Goal: Communication & Community: Answer question/provide support

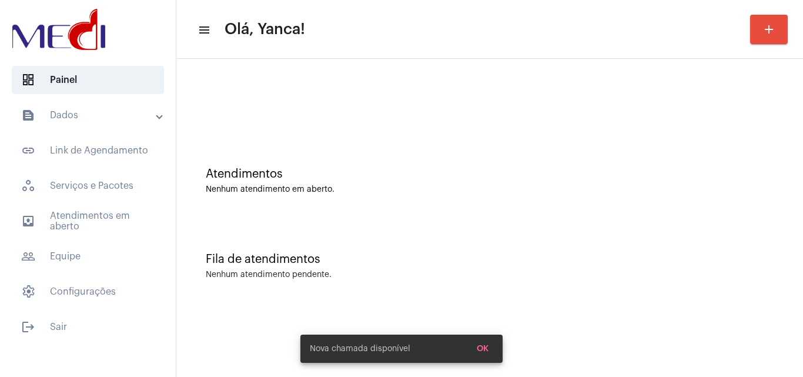
click at [84, 120] on mat-panel-title "text_snippet_outlined Dados" at bounding box center [89, 115] width 136 height 14
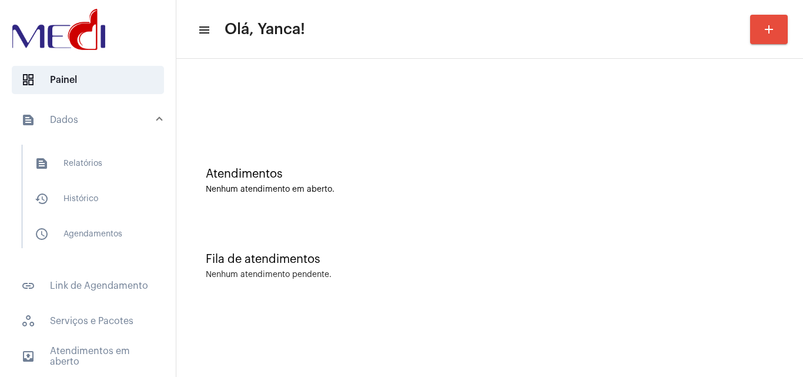
drag, startPoint x: 106, startPoint y: 197, endPoint x: 166, endPoint y: 216, distance: 62.9
click at [107, 197] on span "history_outlined Histórico" at bounding box center [87, 199] width 124 height 28
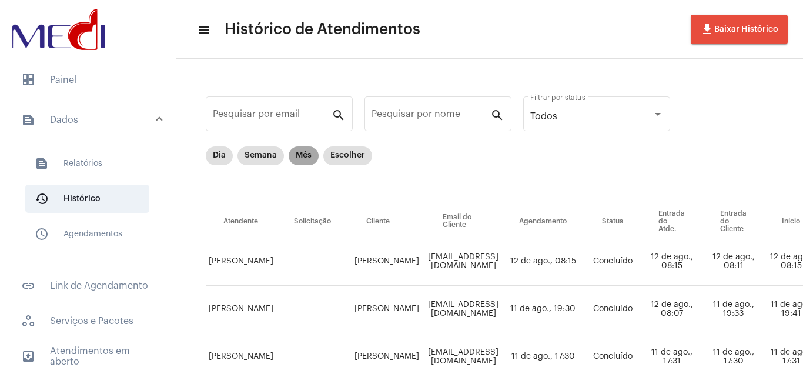
drag, startPoint x: 308, startPoint y: 152, endPoint x: 409, endPoint y: 168, distance: 102.4
click at [308, 153] on mat-chip "Mês" at bounding box center [304, 155] width 30 height 19
click at [455, 112] on input "Pesquisar por nome" at bounding box center [431, 116] width 119 height 11
paste input "[PERSON_NAME] [PERSON_NAME] [PERSON_NAME]"
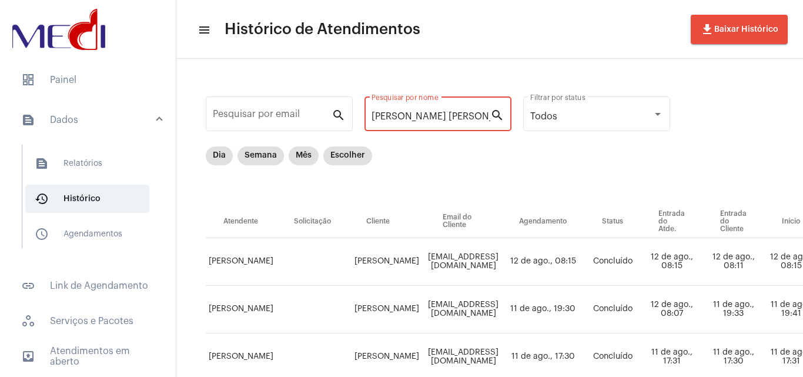
scroll to position [0, 59]
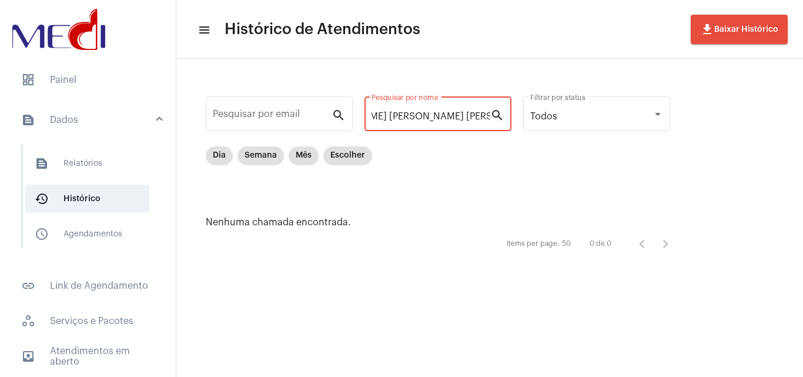
drag, startPoint x: 399, startPoint y: 115, endPoint x: 704, endPoint y: 146, distance: 306.8
click at [703, 145] on div "Pesquisar por email search [PERSON_NAME] [PERSON_NAME] [PERSON_NAME] Pesquisar …" at bounding box center [489, 174] width 627 height 231
type input "[PERSON_NAME]"
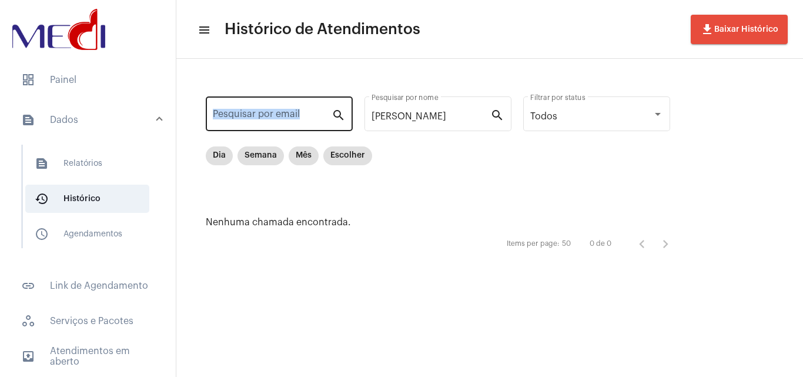
drag, startPoint x: 427, startPoint y: 108, endPoint x: 242, endPoint y: 97, distance: 186.1
click at [242, 97] on div "Pesquisar por email search [PERSON_NAME] por nome search Todos Filtrar por stat…" at bounding box center [444, 175] width 512 height 208
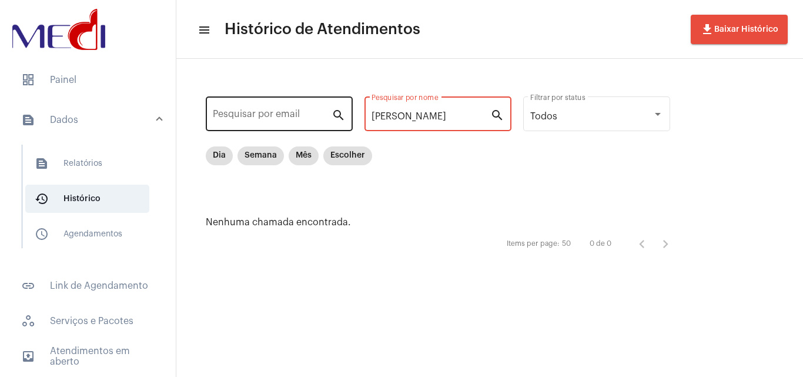
drag, startPoint x: 417, startPoint y: 114, endPoint x: 271, endPoint y: 99, distance: 147.2
click at [271, 99] on div "Pesquisar por email search [PERSON_NAME] por nome search Todos Filtrar por stat…" at bounding box center [444, 175] width 512 height 208
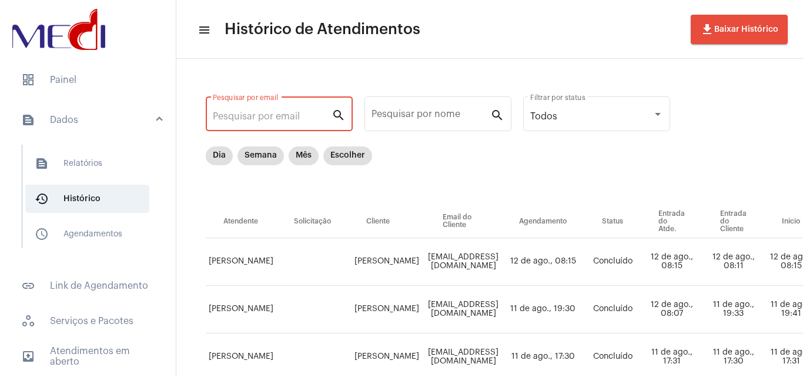
click at [282, 115] on input "Pesquisar por email" at bounding box center [272, 116] width 119 height 11
paste input "[PERSON_NAME][EMAIL_ADDRESS][DOMAIN_NAME]"
type input "[PERSON_NAME][EMAIL_ADDRESS][DOMAIN_NAME]"
click at [306, 160] on mat-chip "Mês" at bounding box center [304, 155] width 30 height 19
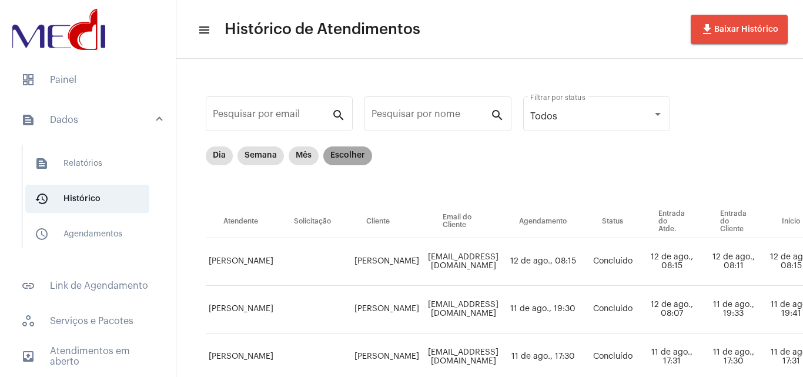
click at [360, 160] on mat-chip "Escolher" at bounding box center [347, 155] width 49 height 19
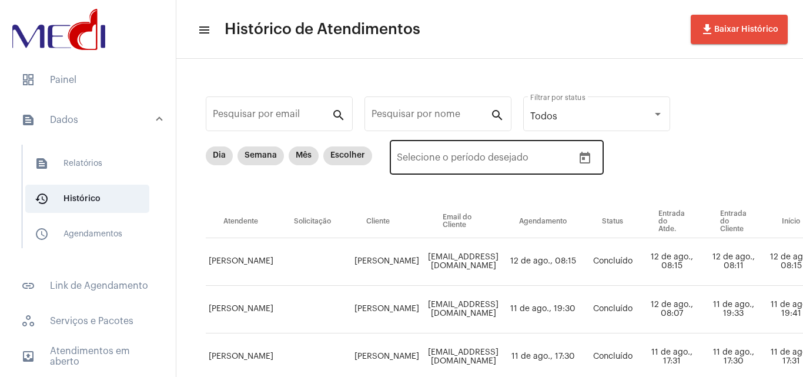
click at [588, 157] on icon "Open calendar" at bounding box center [585, 158] width 14 height 14
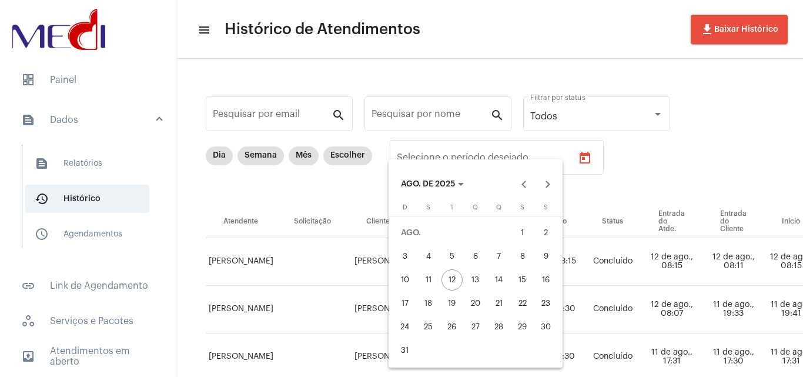
drag, startPoint x: 530, startPoint y: 220, endPoint x: 512, endPoint y: 239, distance: 26.2
click at [527, 223] on table "[PERSON_NAME] D segunda-feira S terça-feira T quarta-feira Q quinta-feira Q sex…" at bounding box center [475, 283] width 165 height 158
click at [453, 276] on div "12" at bounding box center [452, 279] width 21 height 21
click at [518, 225] on div "1" at bounding box center [522, 232] width 21 height 21
type input "[DATE]"
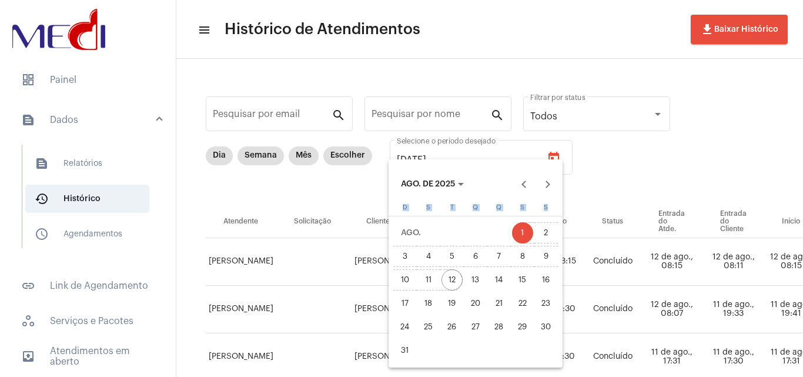
click at [453, 279] on div "12" at bounding box center [452, 279] width 21 height 21
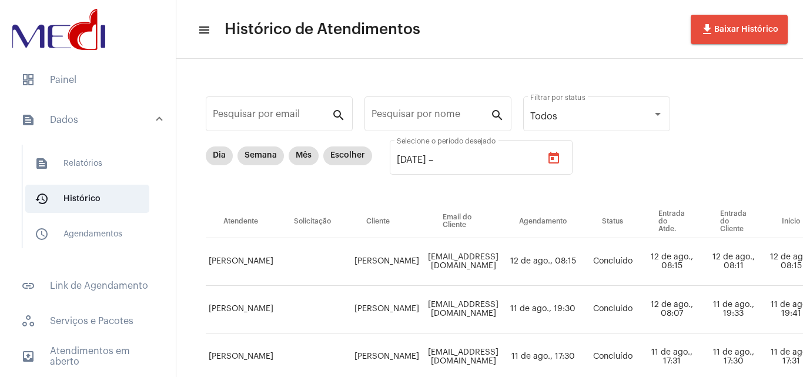
type input "[DATE]"
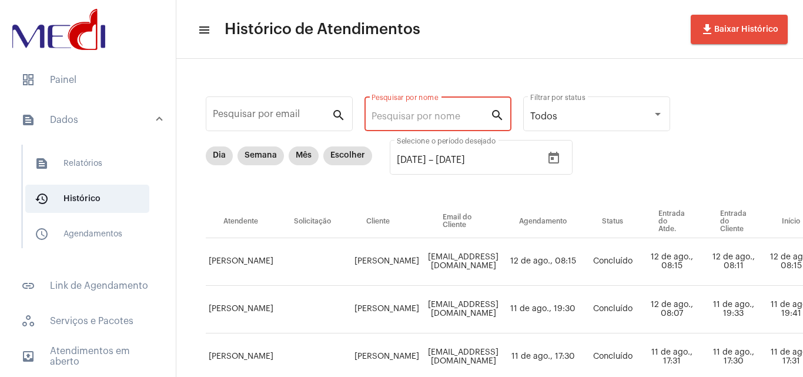
click at [427, 121] on input "Pesquisar por nome" at bounding box center [431, 116] width 119 height 11
type input "JOA"
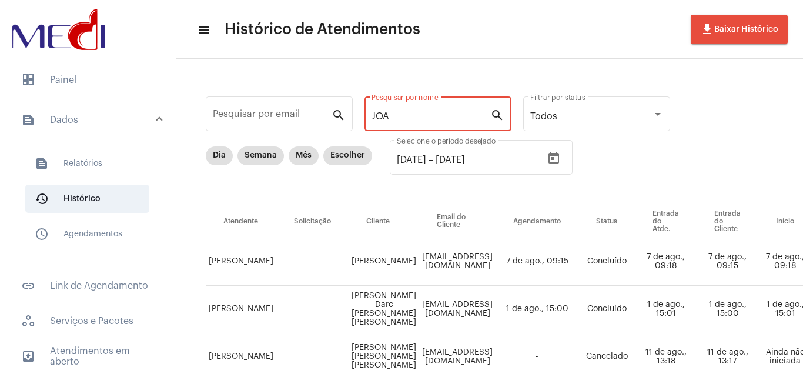
drag, startPoint x: 402, startPoint y: 118, endPoint x: 363, endPoint y: 113, distance: 39.1
click at [363, 113] on div "Pesquisar por email search JOA Pesquisar por nome search Todos Filtrar por stat…" at bounding box center [683, 370] width 991 height 599
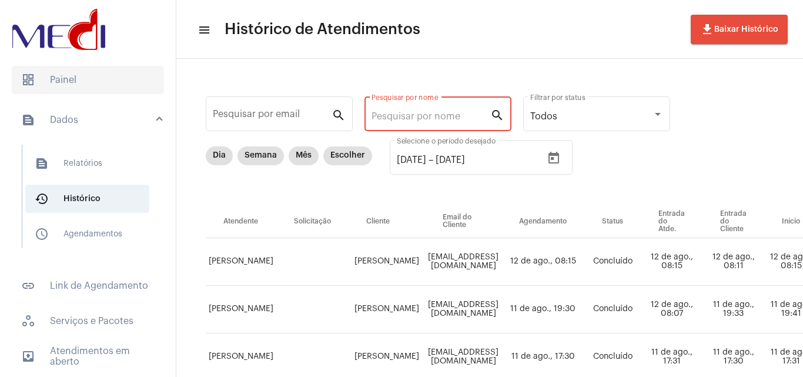
click at [45, 69] on span "dashboard Painel" at bounding box center [88, 80] width 152 height 28
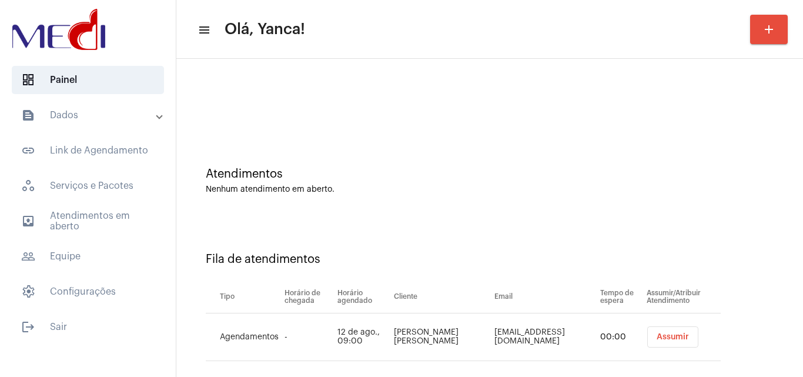
scroll to position [16, 0]
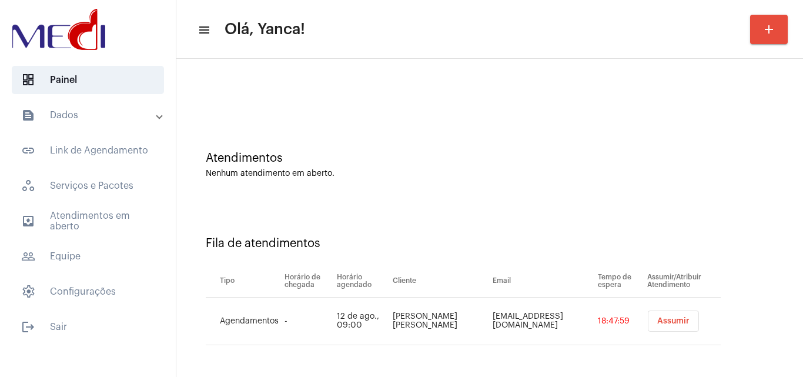
click at [140, 102] on mat-expansion-panel-header "text_snippet_outlined Dados" at bounding box center [91, 115] width 169 height 28
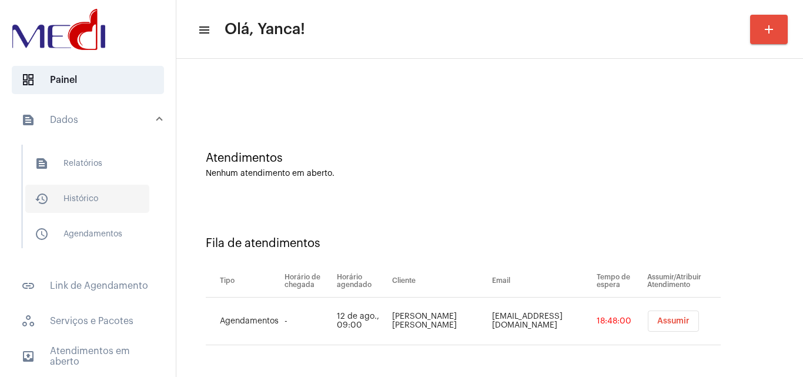
click at [125, 207] on span "history_outlined Histórico" at bounding box center [87, 199] width 124 height 28
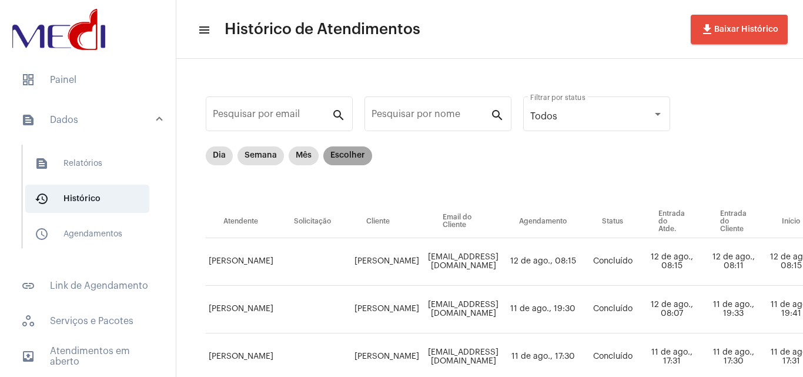
click at [349, 150] on mat-chip "Escolher" at bounding box center [347, 155] width 49 height 19
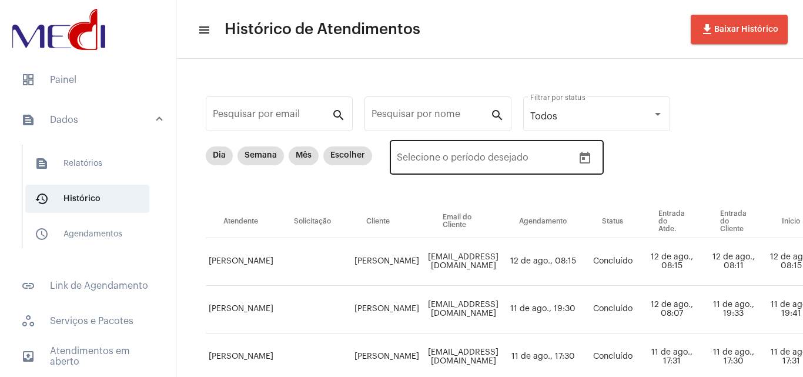
click at [576, 158] on button "Open calendar" at bounding box center [585, 158] width 24 height 24
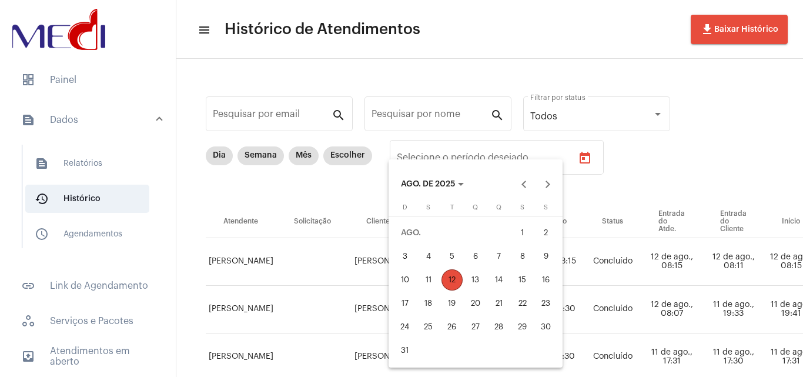
click at [584, 163] on div at bounding box center [401, 188] width 803 height 377
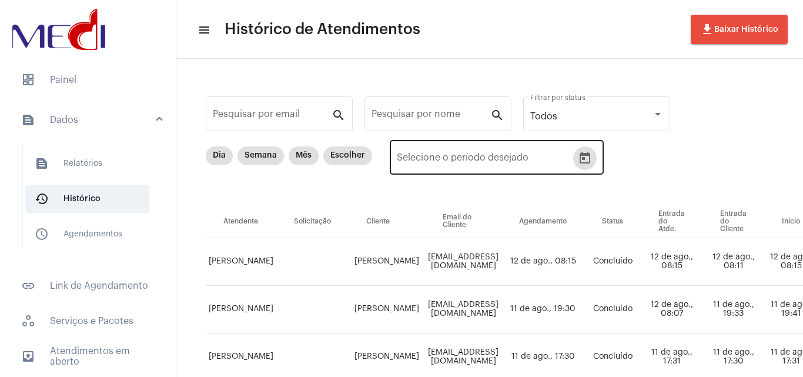
click at [584, 162] on icon "Open calendar" at bounding box center [585, 158] width 11 height 12
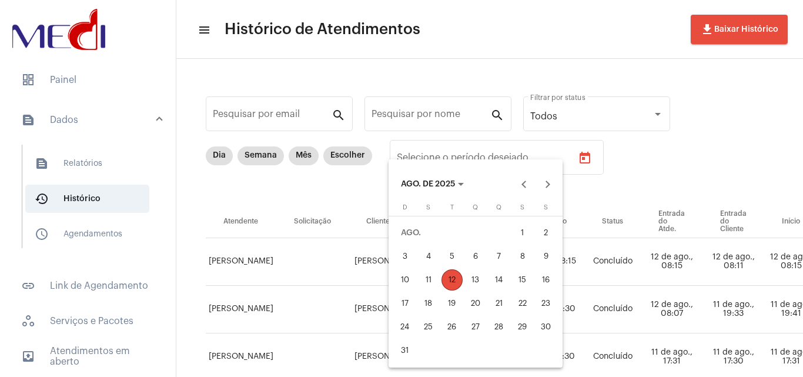
drag, startPoint x: 519, startPoint y: 233, endPoint x: 465, endPoint y: 270, distance: 66.4
click at [519, 233] on div "1" at bounding box center [522, 232] width 21 height 21
type input "[DATE]"
click at [457, 280] on div "12" at bounding box center [452, 279] width 21 height 21
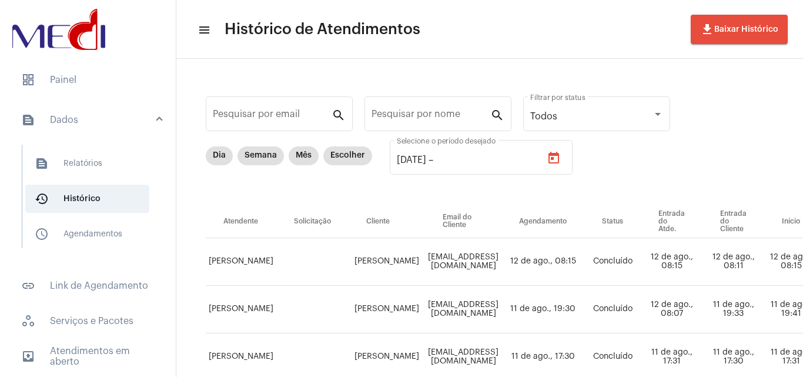
type input "[DATE]"
click at [465, 117] on input "Pesquisar por nome" at bounding box center [431, 116] width 119 height 11
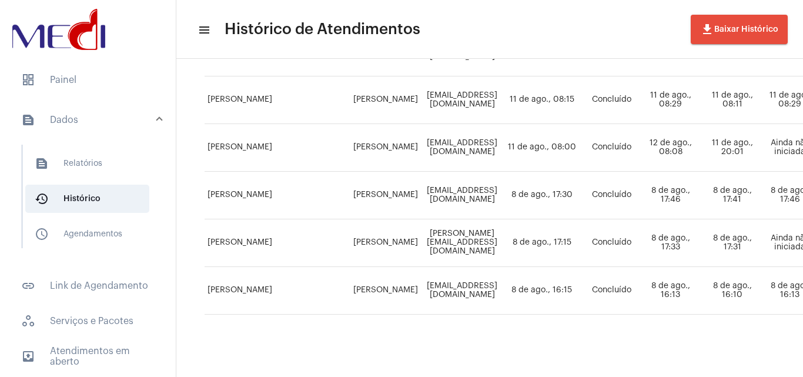
scroll to position [885, 0]
drag, startPoint x: 87, startPoint y: 83, endPoint x: 126, endPoint y: 101, distance: 43.4
click at [88, 83] on span "dashboard Painel" at bounding box center [88, 80] width 152 height 28
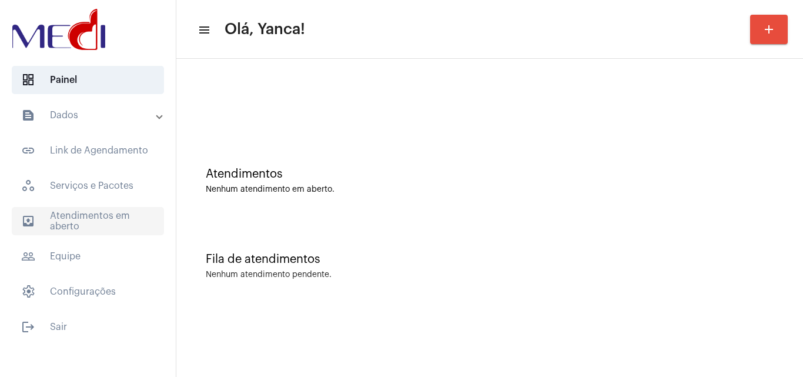
click at [101, 213] on span "outbox_outline Atendimentos em aberto" at bounding box center [88, 221] width 152 height 28
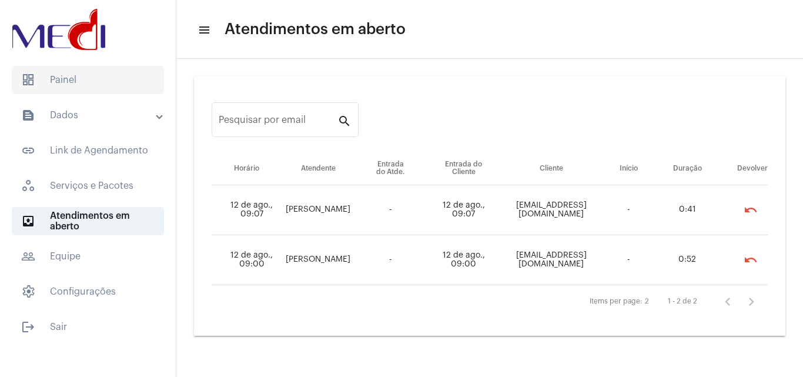
click at [78, 74] on span "dashboard Painel" at bounding box center [88, 80] width 152 height 28
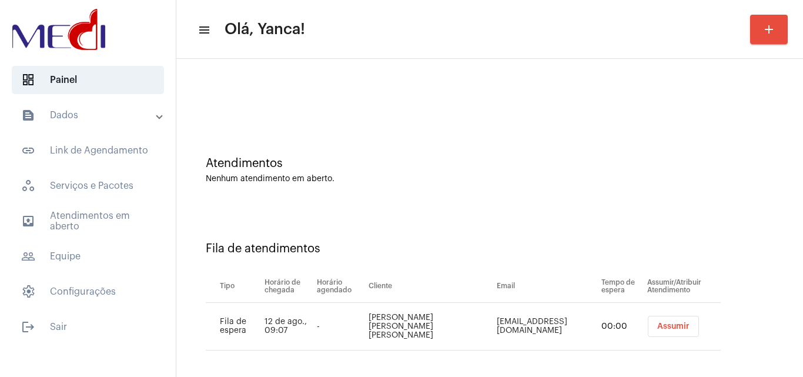
scroll to position [16, 0]
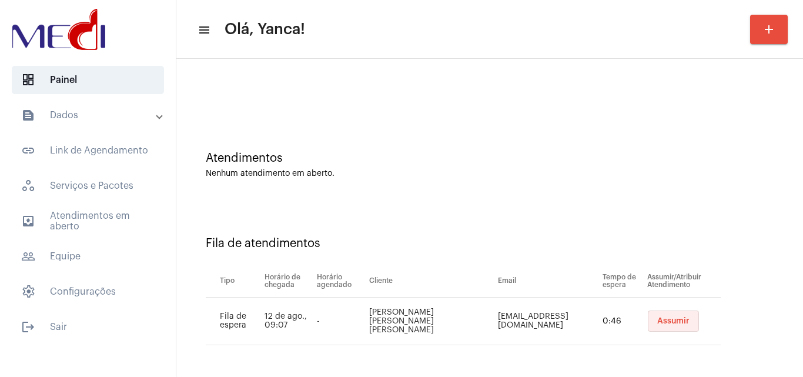
click at [667, 329] on button "Assumir" at bounding box center [673, 320] width 51 height 21
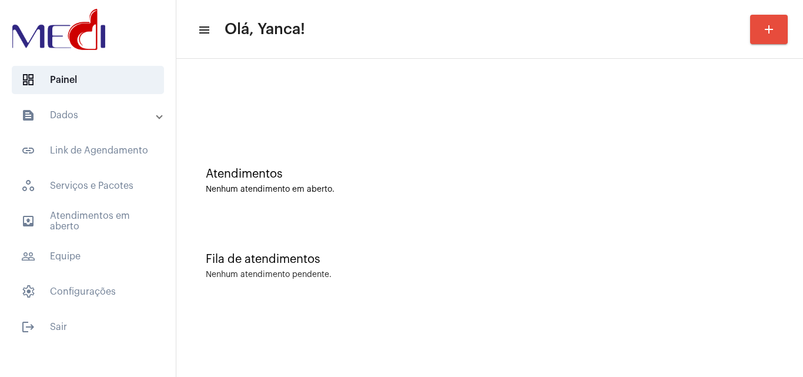
scroll to position [0, 0]
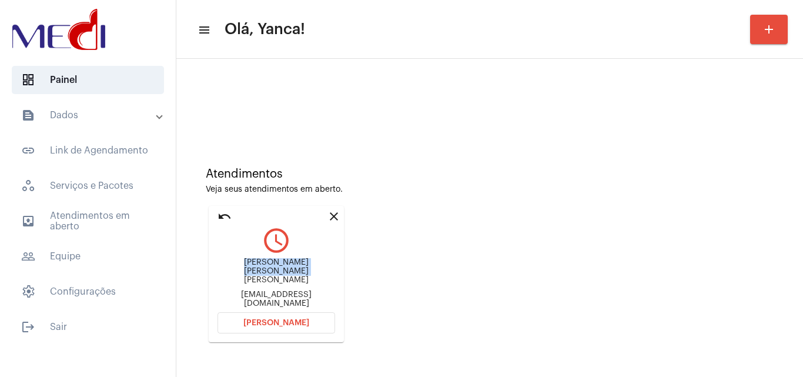
drag, startPoint x: 224, startPoint y: 275, endPoint x: 334, endPoint y: 266, distance: 110.3
click at [334, 266] on div "[PERSON_NAME] [PERSON_NAME] [PERSON_NAME] [EMAIL_ADDRESS][DOMAIN_NAME]" at bounding box center [277, 282] width 118 height 53
copy div "[PERSON_NAME] [PERSON_NAME] [PERSON_NAME]"
click at [299, 319] on span "[PERSON_NAME]" at bounding box center [276, 323] width 66 height 8
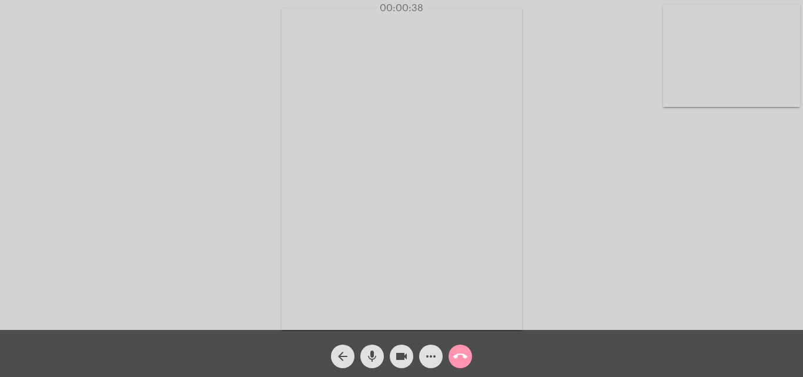
click at [670, 293] on div "Acessando Câmera e Microfone..." at bounding box center [401, 168] width 801 height 330
click at [460, 357] on mat-icon "call_end" at bounding box center [460, 356] width 14 height 14
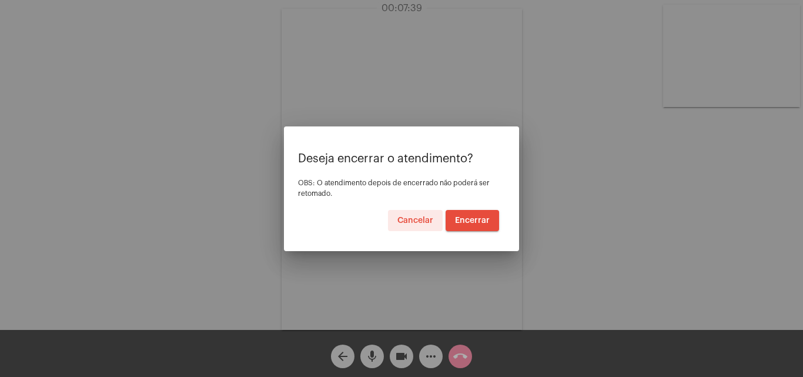
click at [488, 219] on span "Encerrar" at bounding box center [472, 220] width 35 height 8
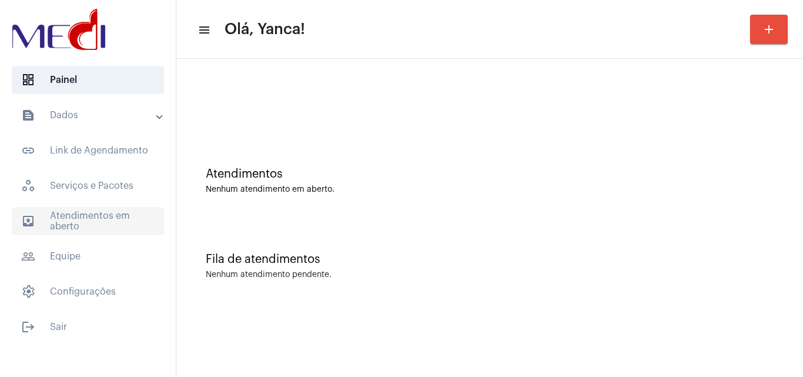
click at [111, 228] on span "outbox_outline Atendimentos em aberto" at bounding box center [88, 221] width 152 height 28
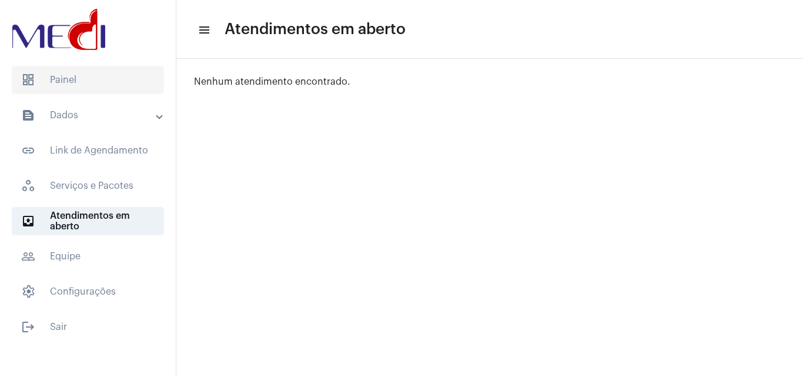
click at [109, 90] on span "dashboard Painel" at bounding box center [88, 80] width 152 height 28
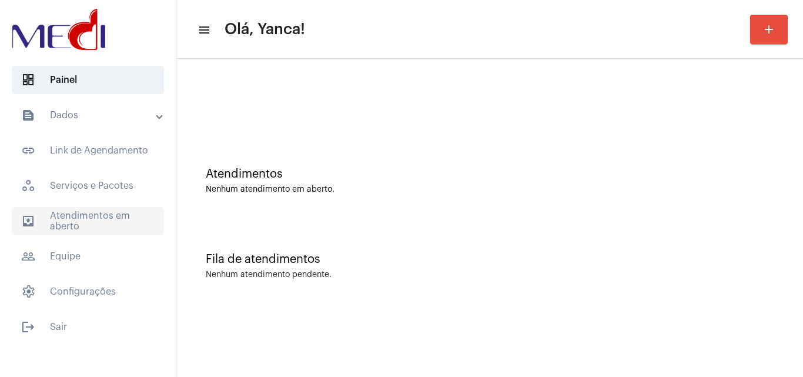
click at [123, 219] on span "outbox_outline Atendimentos em aberto" at bounding box center [88, 221] width 152 height 28
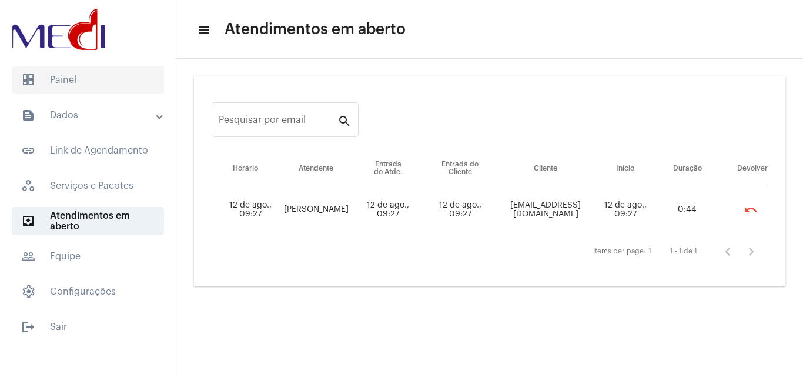
click at [103, 72] on span "dashboard Painel" at bounding box center [88, 80] width 152 height 28
